Goal: Transaction & Acquisition: Book appointment/travel/reservation

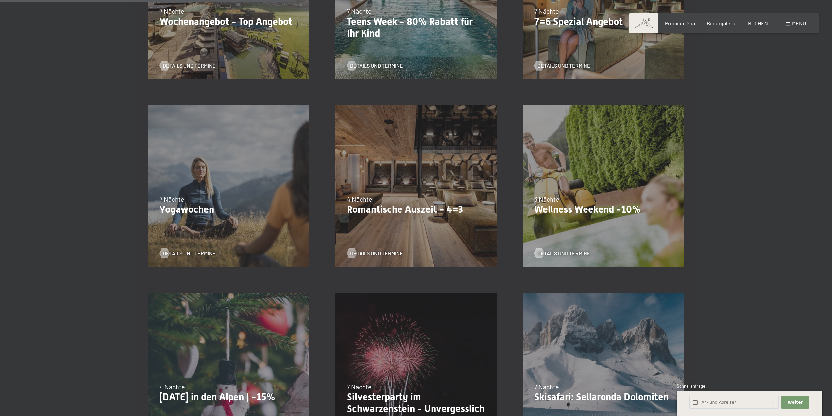
scroll to position [490, 0]
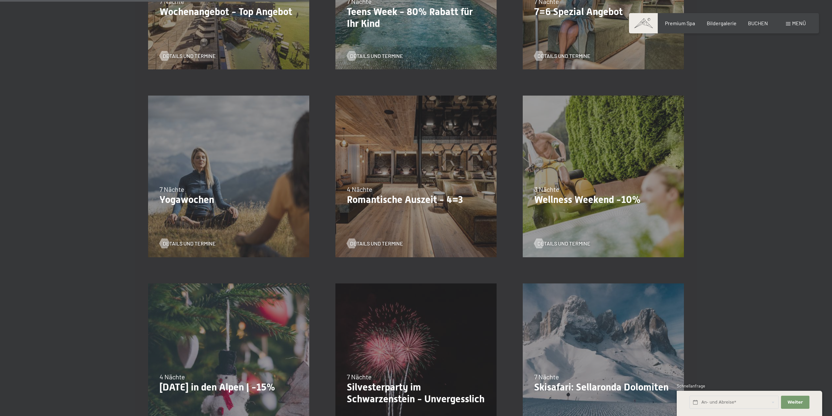
click at [600, 196] on p "Wellness Weekend -10%" at bounding box center [603, 200] width 138 height 12
click at [558, 243] on span "Details und Termine" at bounding box center [570, 243] width 53 height 7
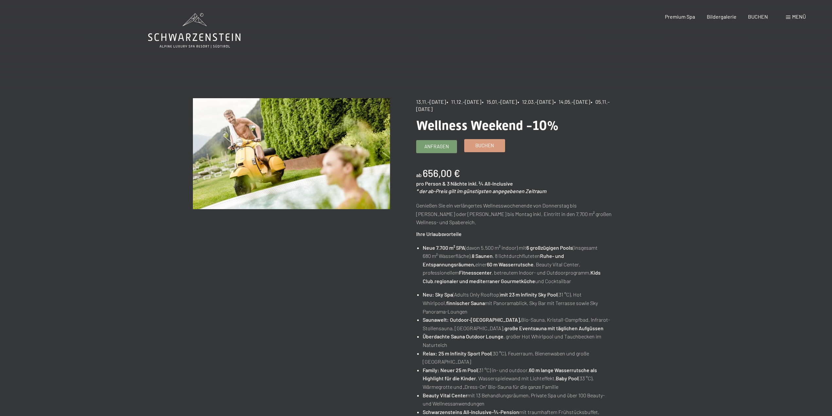
click at [497, 144] on link "Buchen" at bounding box center [485, 145] width 40 height 12
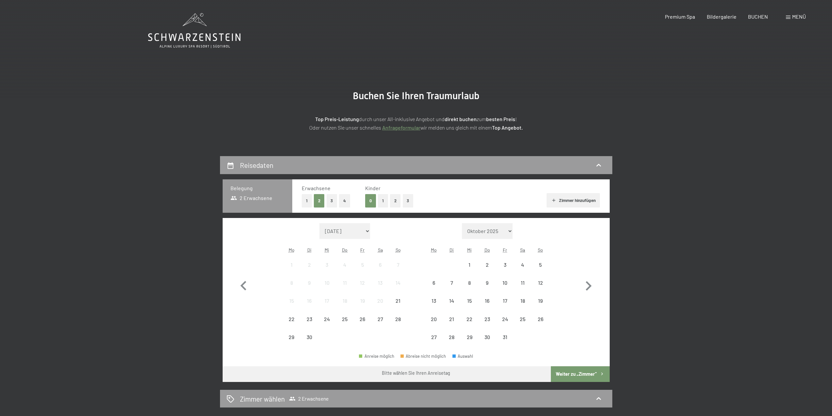
select select "2025-11-01"
select select "2025-12-01"
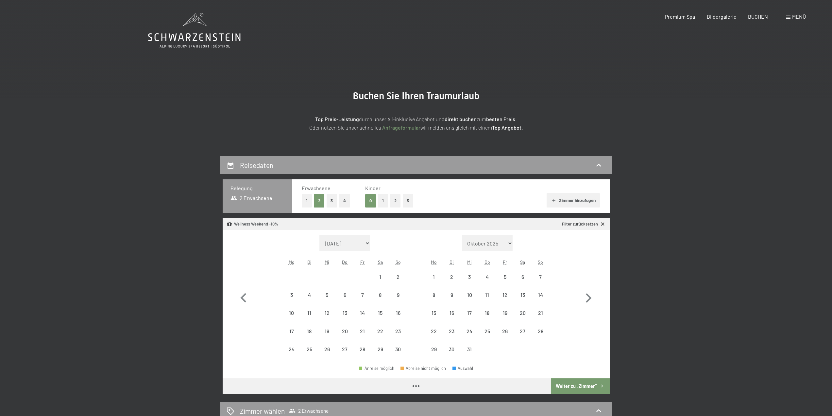
select select "2025-11-01"
select select "2025-12-01"
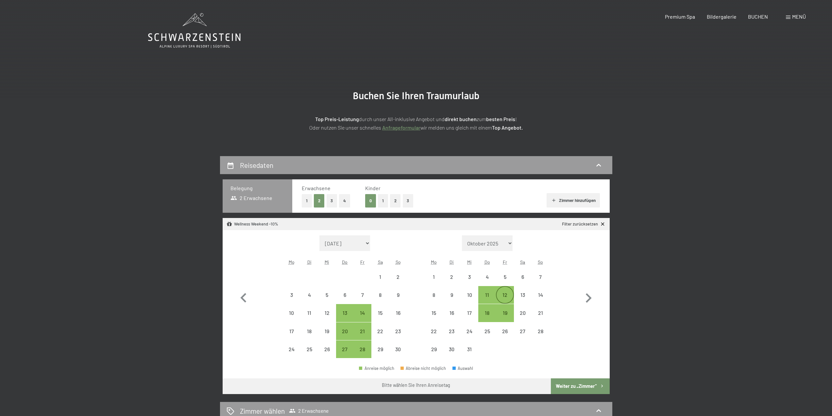
click at [505, 293] on div "12" at bounding box center [505, 300] width 16 height 16
select select "2025-11-01"
select select "2025-12-01"
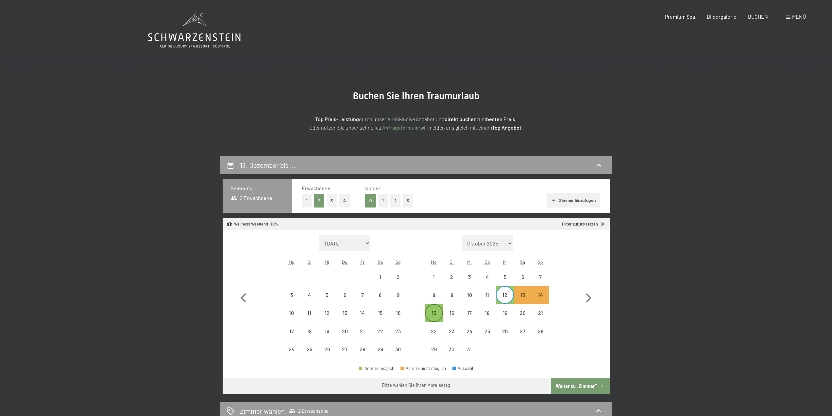
click at [431, 315] on div "15" at bounding box center [434, 318] width 16 height 16
select select "2025-11-01"
select select "2025-12-01"
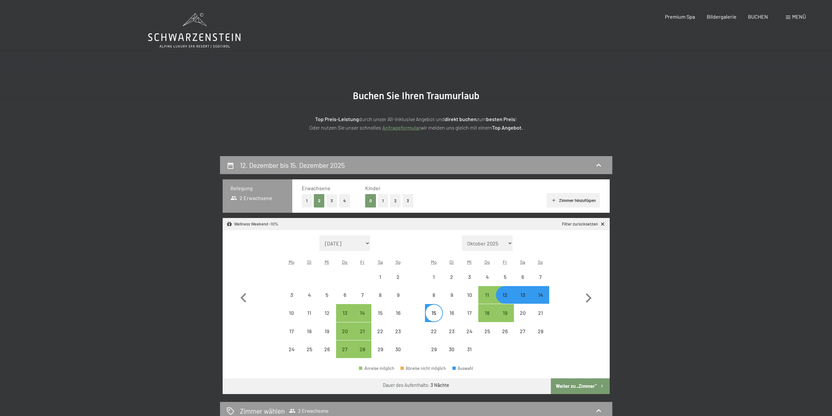
select select "2025-11-01"
select select "2025-12-01"
click at [584, 293] on icon "button" at bounding box center [588, 297] width 19 height 19
select select "2025-12-01"
select select "2026-01-01"
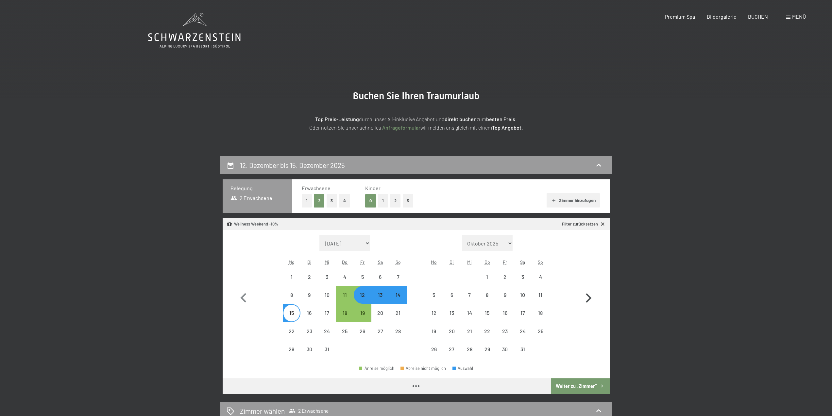
select select "2025-12-01"
select select "2026-01-01"
click at [586, 295] on icon "button" at bounding box center [588, 297] width 19 height 19
select select "2026-01-01"
select select "2026-02-01"
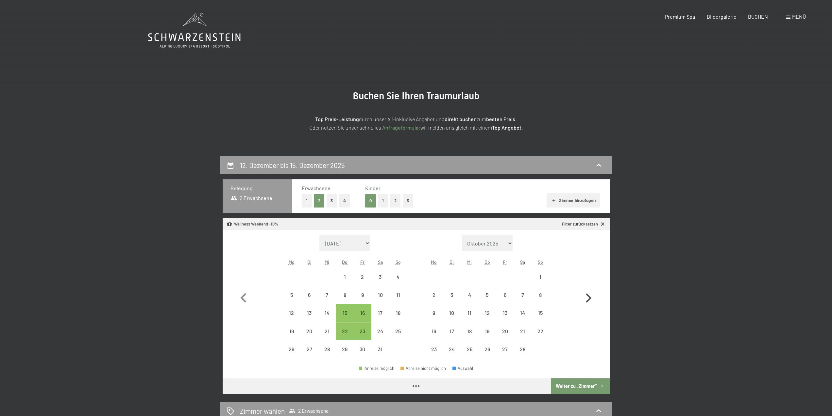
select select "2026-01-01"
select select "2026-02-01"
click at [587, 296] on icon "button" at bounding box center [588, 297] width 19 height 19
select select "2026-02-01"
select select "2026-03-01"
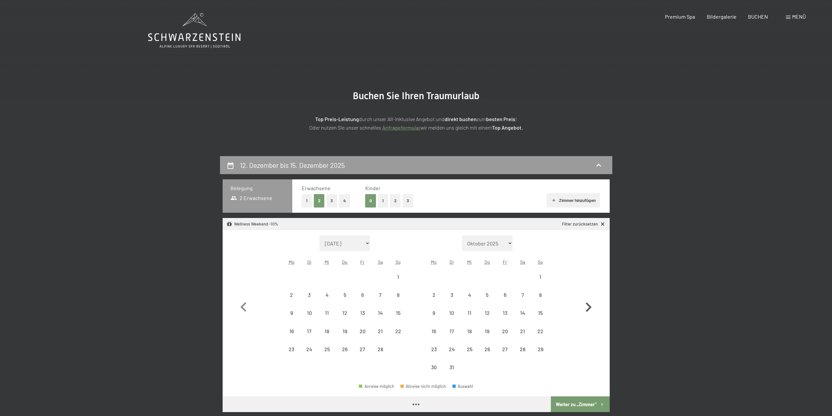
select select "2026-02-01"
select select "2026-03-01"
click at [508, 312] on div "13" at bounding box center [505, 318] width 16 height 16
select select "2026-02-01"
select select "2026-03-01"
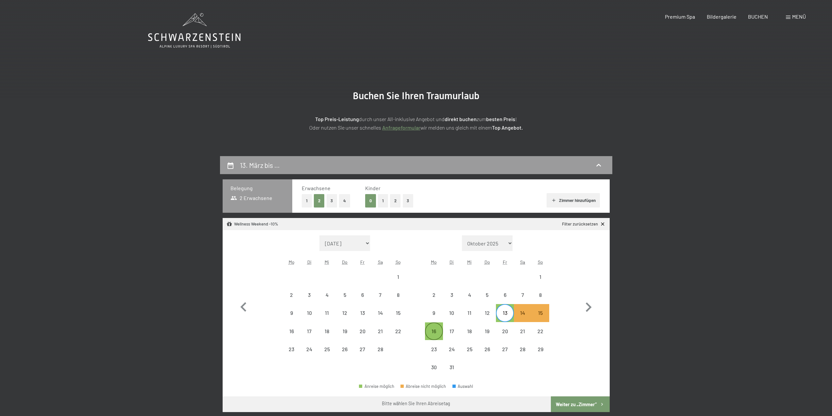
click at [434, 332] on div "16" at bounding box center [434, 336] width 16 height 16
select select "2026-02-01"
select select "2026-03-01"
select select "2025-11-01"
select select "2025-12-01"
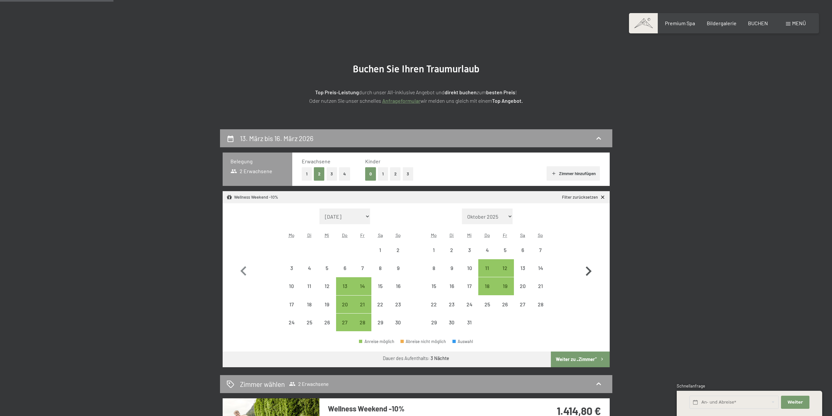
scroll to position [131, 0]
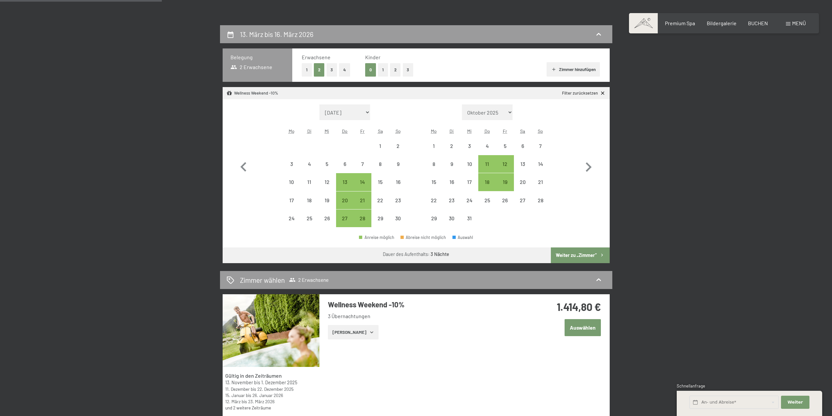
click at [574, 256] on button "Weiter zu „Zimmer“" at bounding box center [580, 255] width 59 height 16
select select "2025-11-01"
select select "2025-12-01"
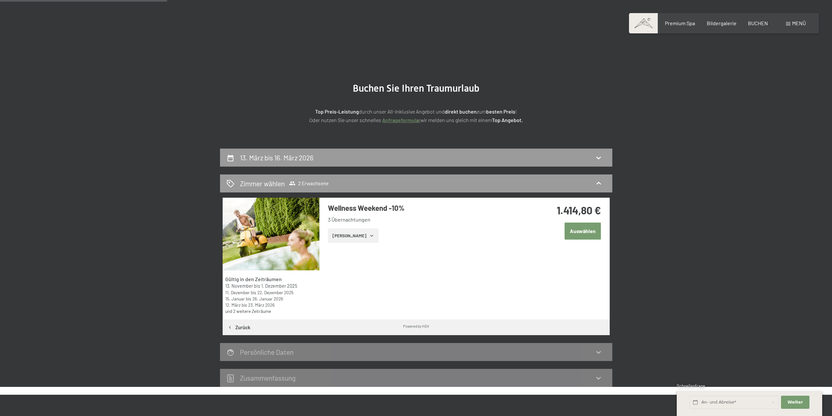
scroll to position [0, 0]
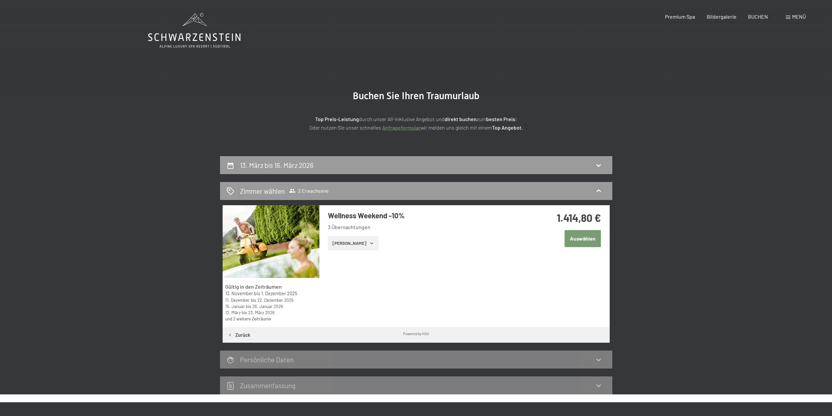
click at [361, 240] on button "Zeige Zimmer" at bounding box center [353, 243] width 51 height 14
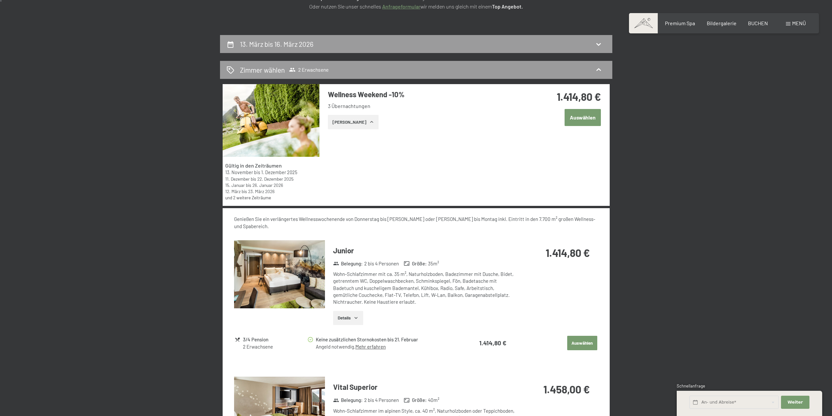
scroll to position [131, 0]
